Goal: Information Seeking & Learning: Learn about a topic

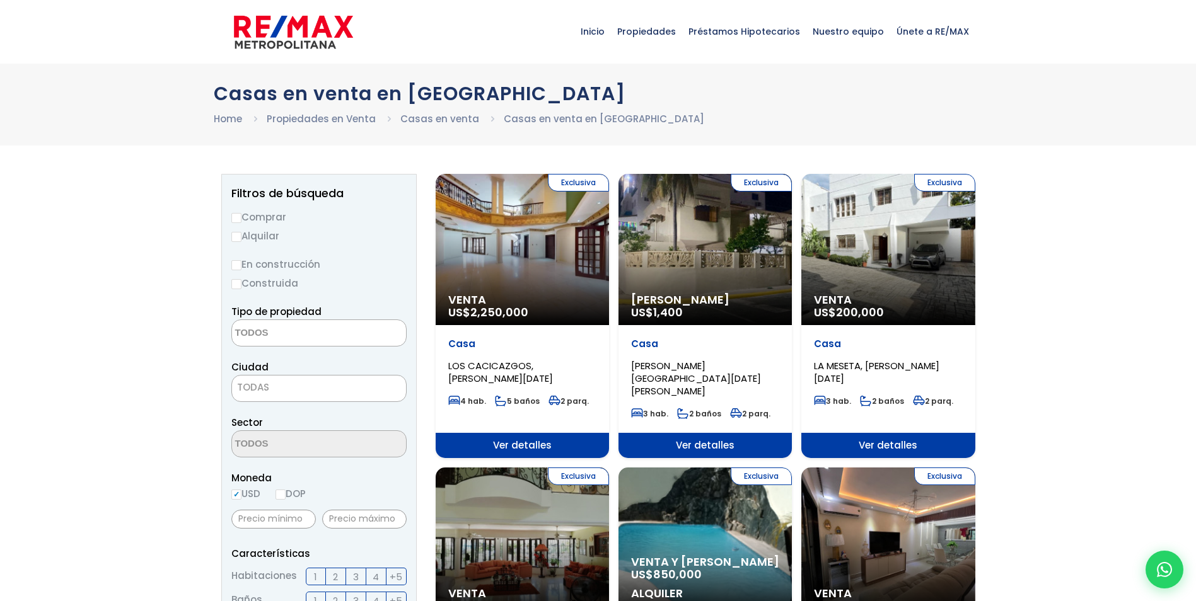
select select
click at [533, 235] on div "Exclusiva Venta US$ 2,250,000" at bounding box center [522, 249] width 173 height 151
click at [535, 244] on div "Exclusiva Venta US$ 2,250,000" at bounding box center [522, 249] width 173 height 151
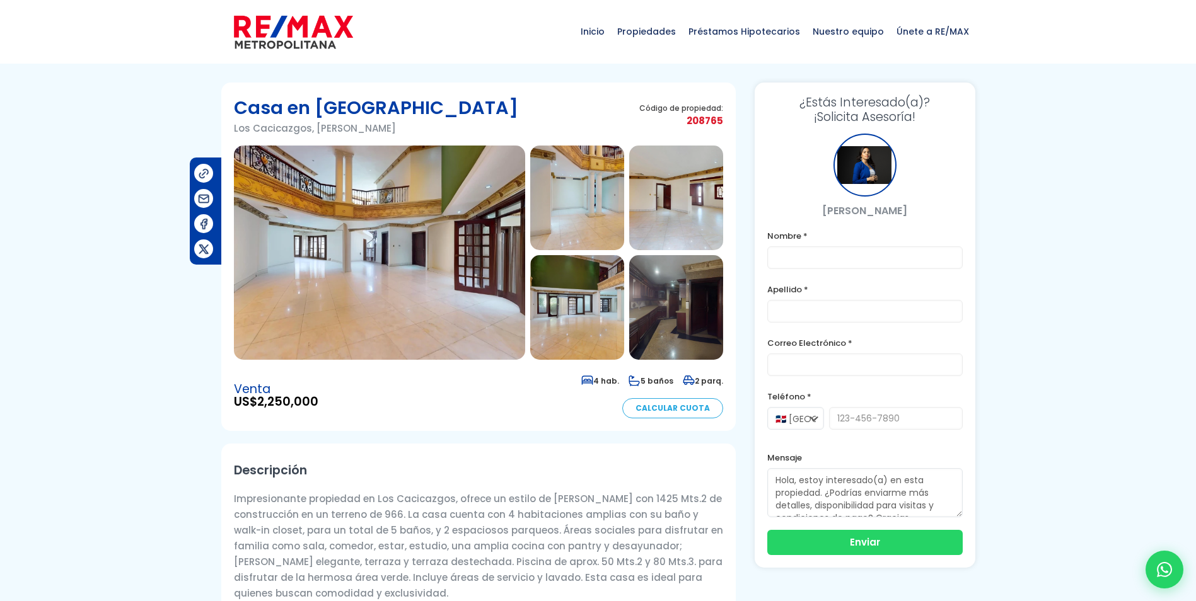
click at [584, 194] on img at bounding box center [577, 198] width 94 height 105
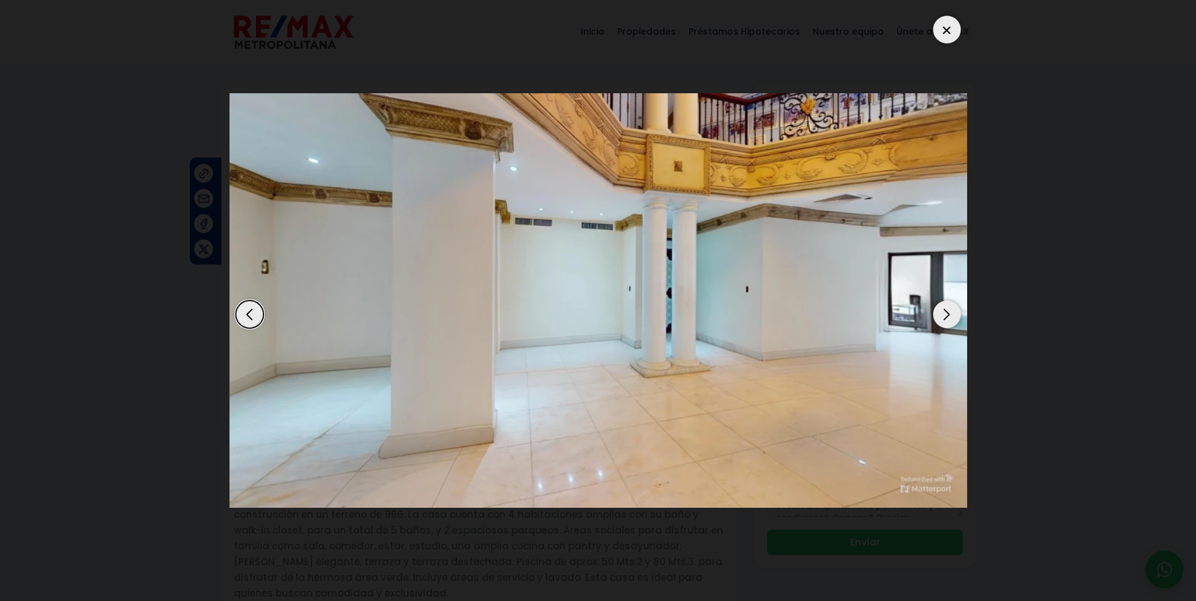
click at [947, 315] on div "Next slide" at bounding box center [947, 315] width 28 height 28
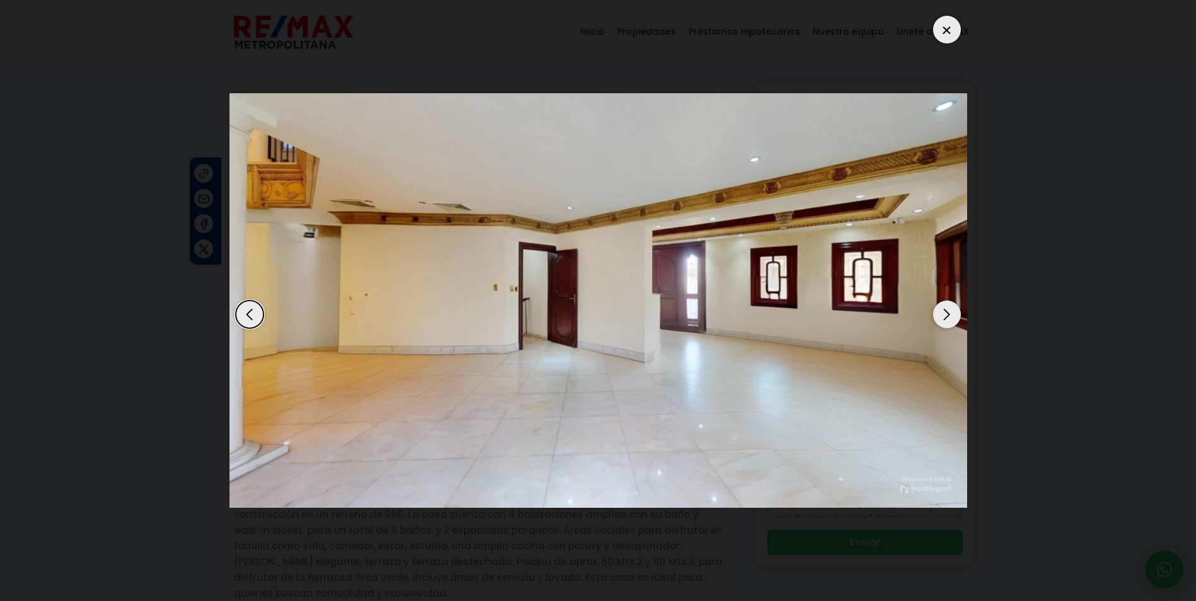
click at [947, 315] on div "Next slide" at bounding box center [947, 315] width 28 height 28
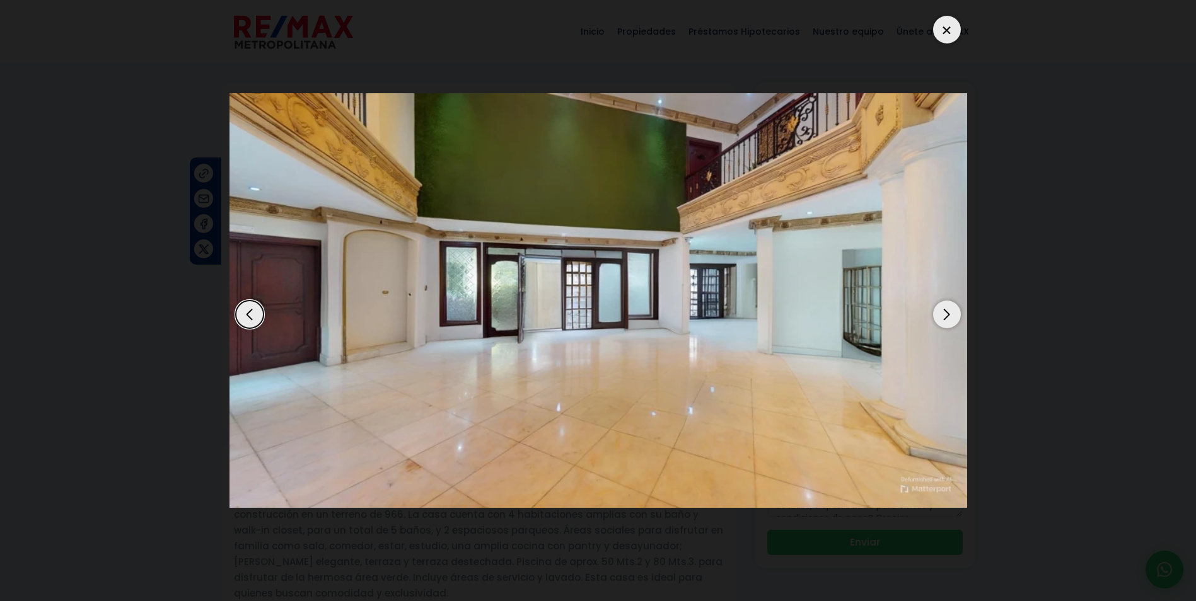
click at [947, 315] on div "Next slide" at bounding box center [947, 315] width 28 height 28
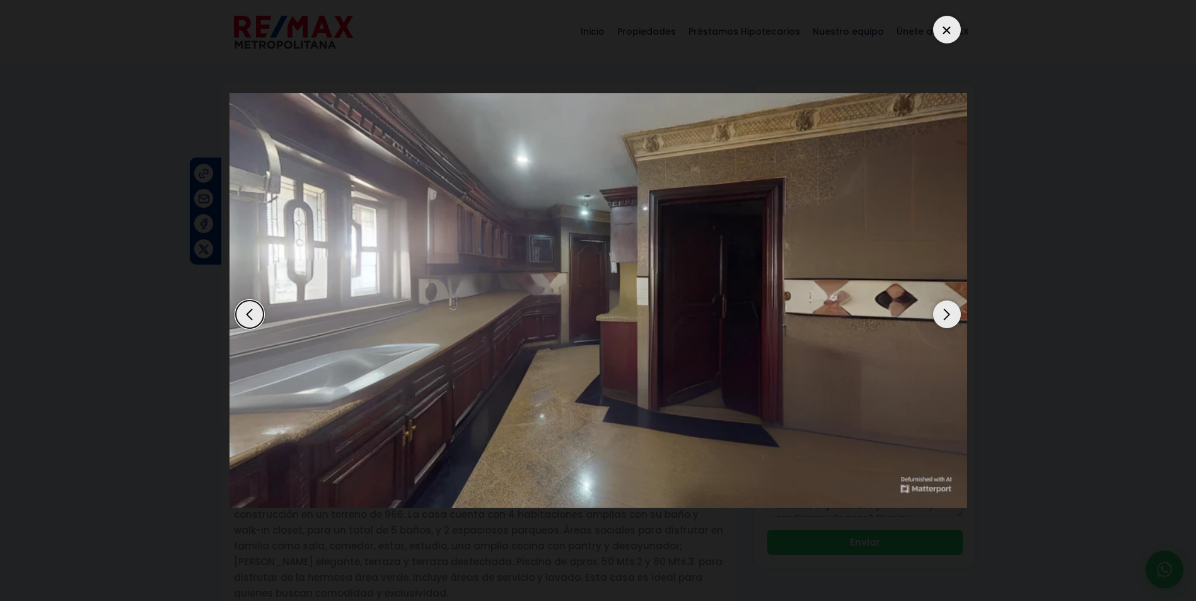
click at [947, 315] on div "Next slide" at bounding box center [947, 315] width 28 height 28
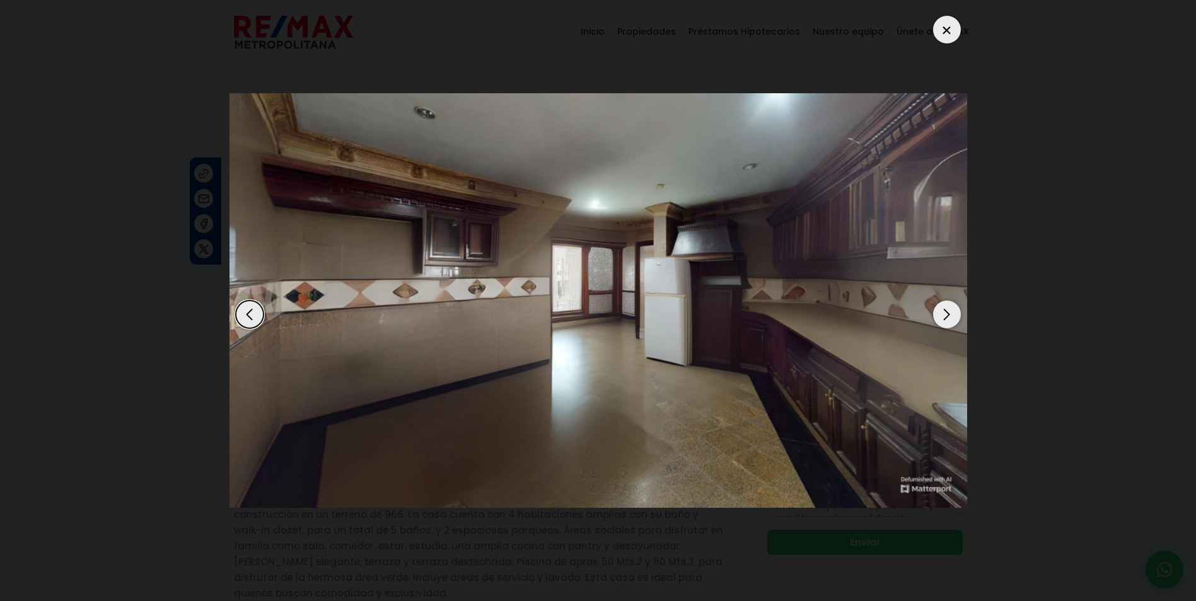
click at [947, 315] on div "Next slide" at bounding box center [947, 315] width 28 height 28
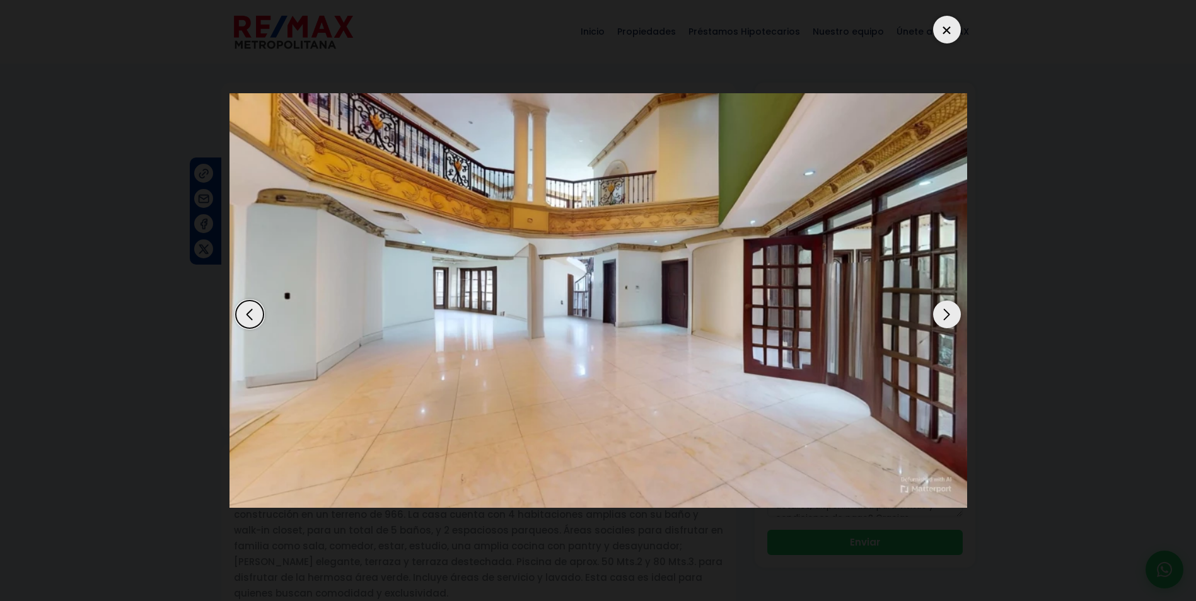
click at [947, 315] on div "Next slide" at bounding box center [947, 315] width 28 height 28
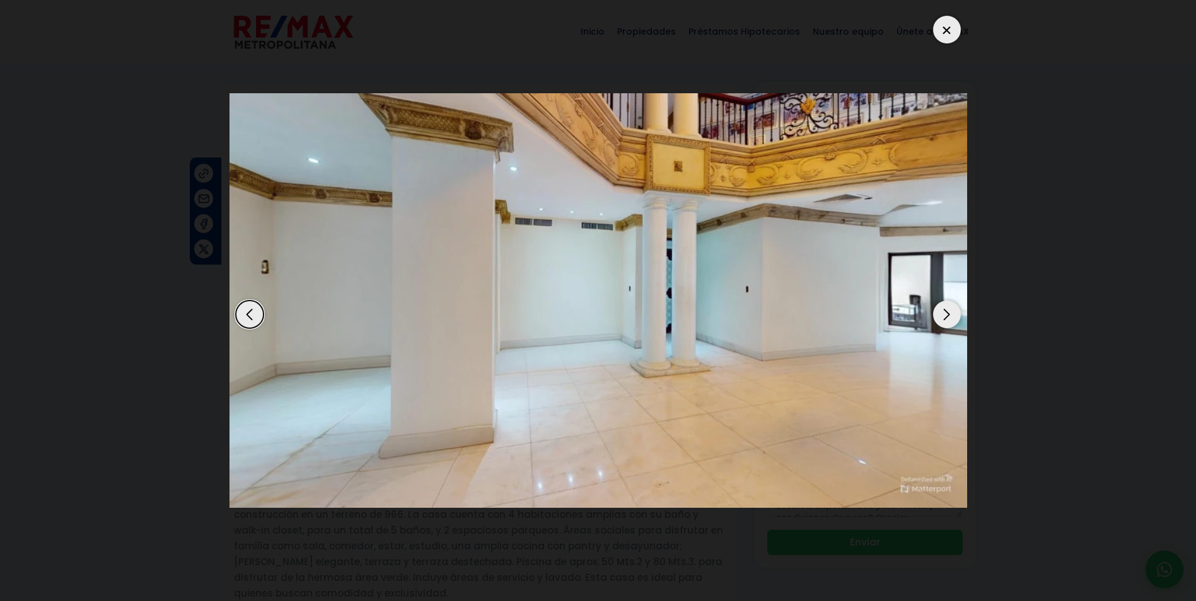
click at [947, 315] on div "Next slide" at bounding box center [947, 315] width 28 height 28
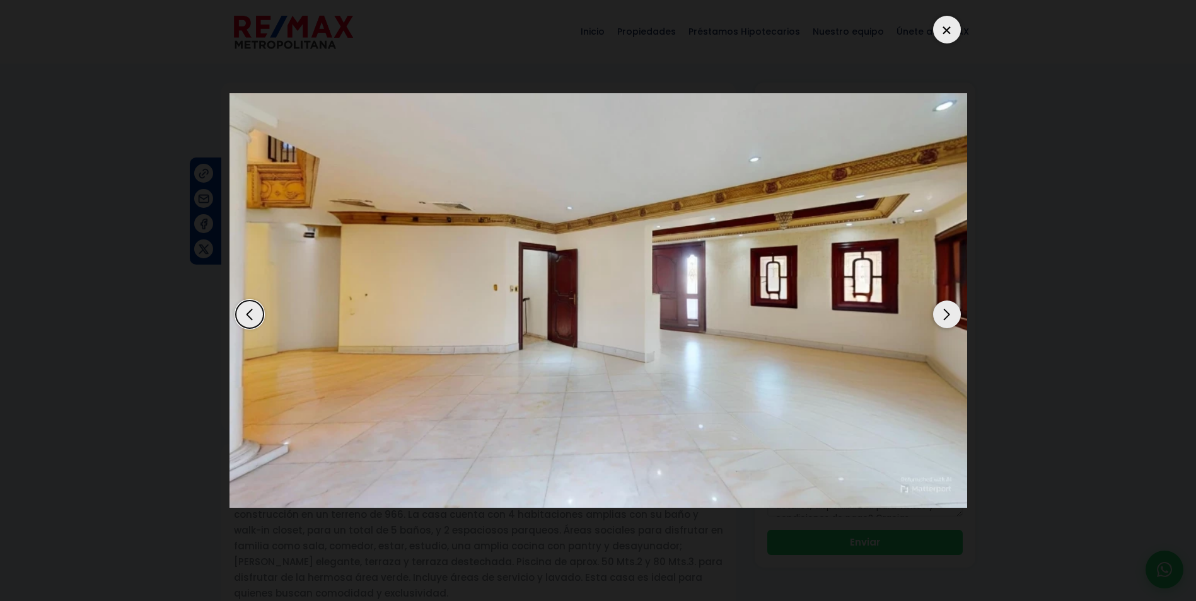
click at [947, 315] on div "Next slide" at bounding box center [947, 315] width 28 height 28
